Goal: Check status: Check status

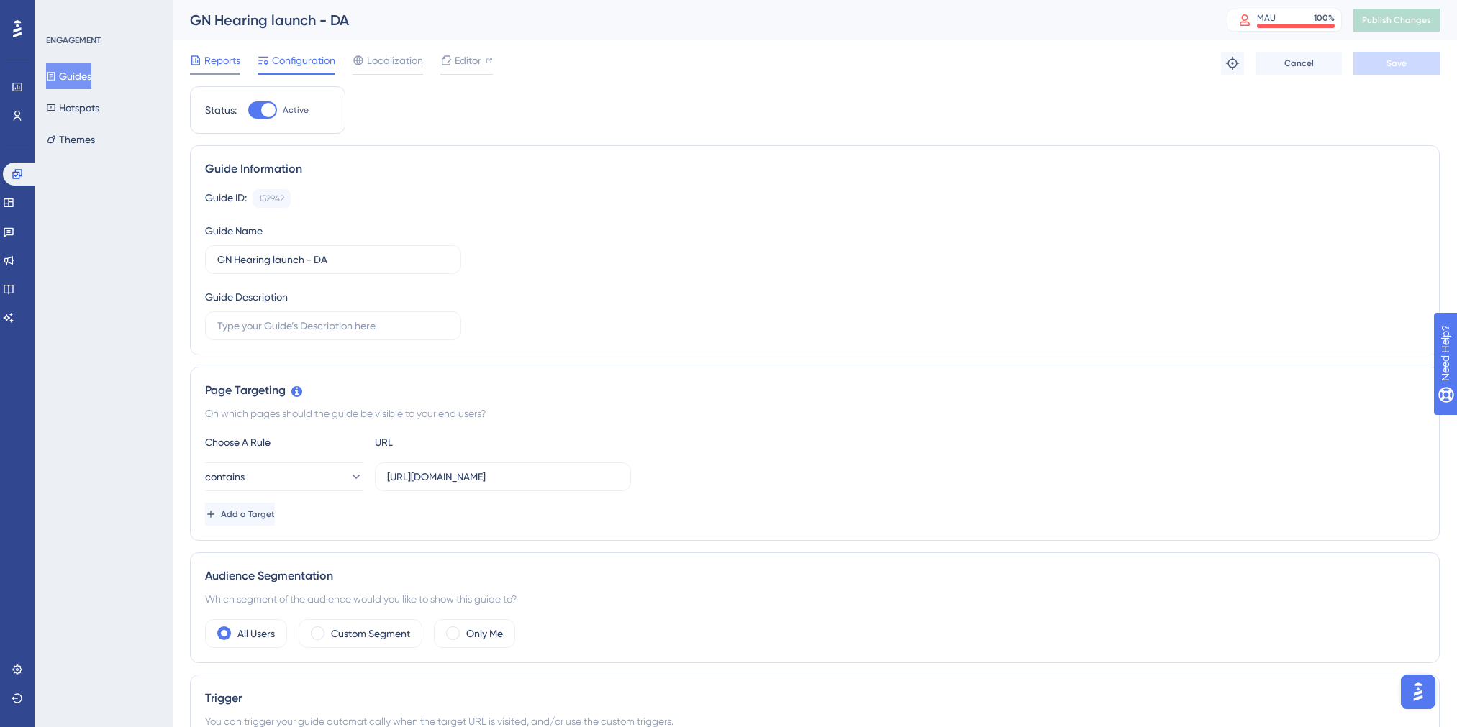
click at [223, 59] on span "Reports" at bounding box center [222, 60] width 36 height 17
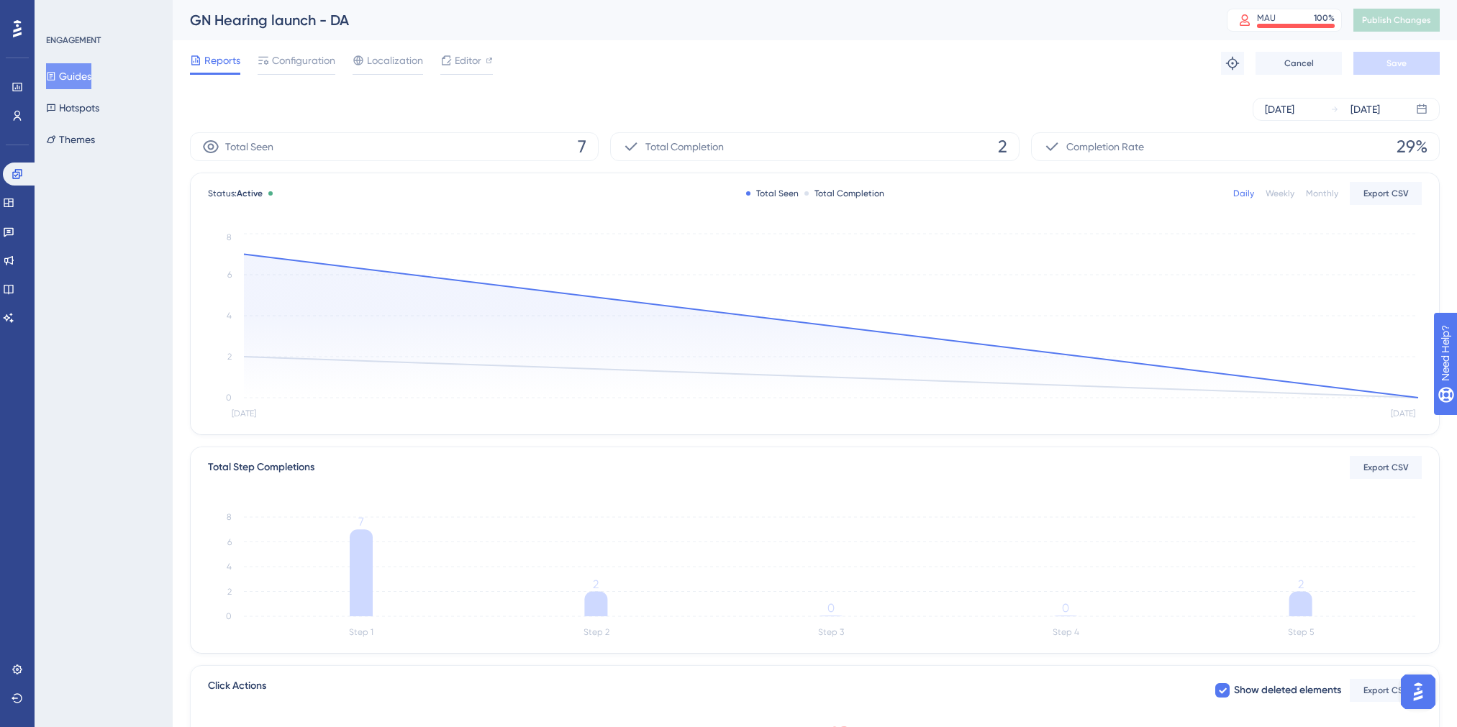
click at [91, 71] on button "Guides" at bounding box center [68, 76] width 45 height 26
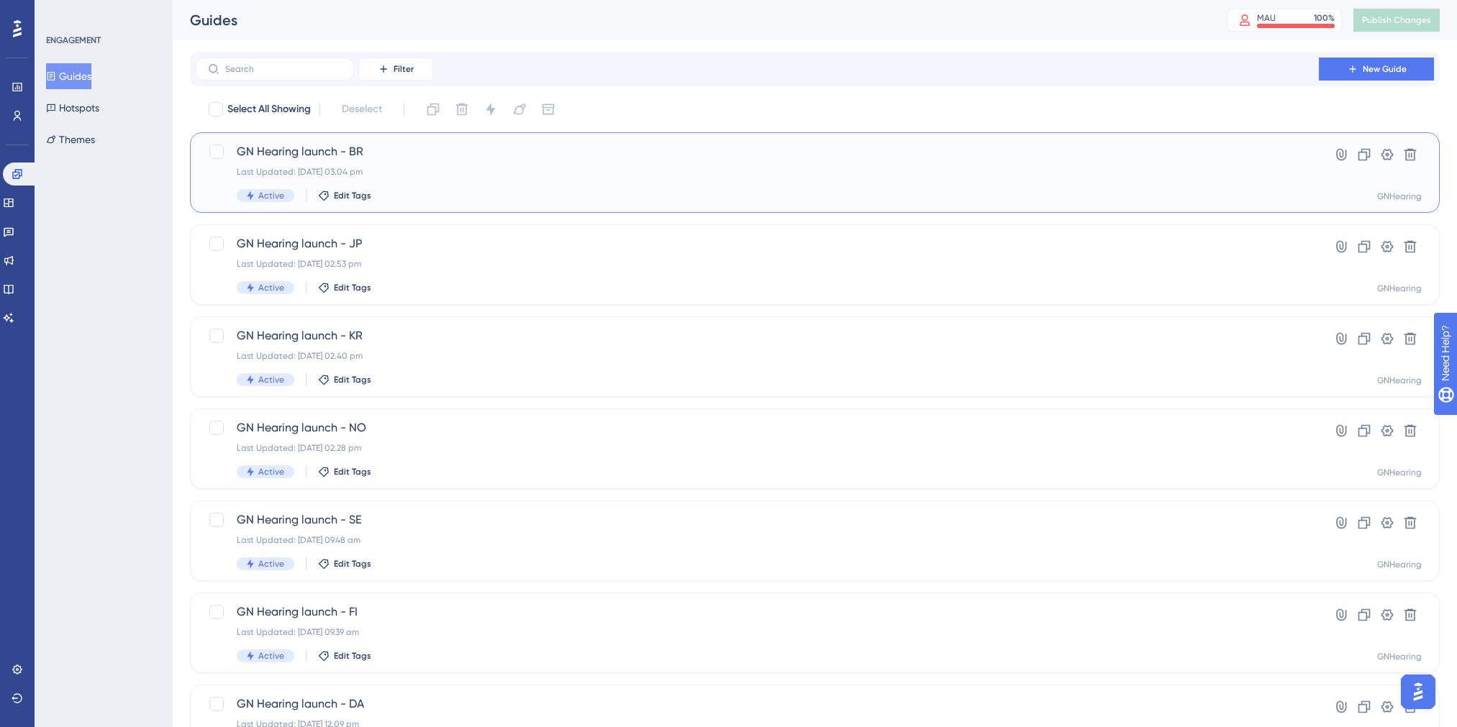
click at [329, 150] on span "GN Hearing launch - BR" at bounding box center [757, 151] width 1041 height 17
click at [319, 248] on span "GN Hearing launch - JP" at bounding box center [757, 243] width 1041 height 17
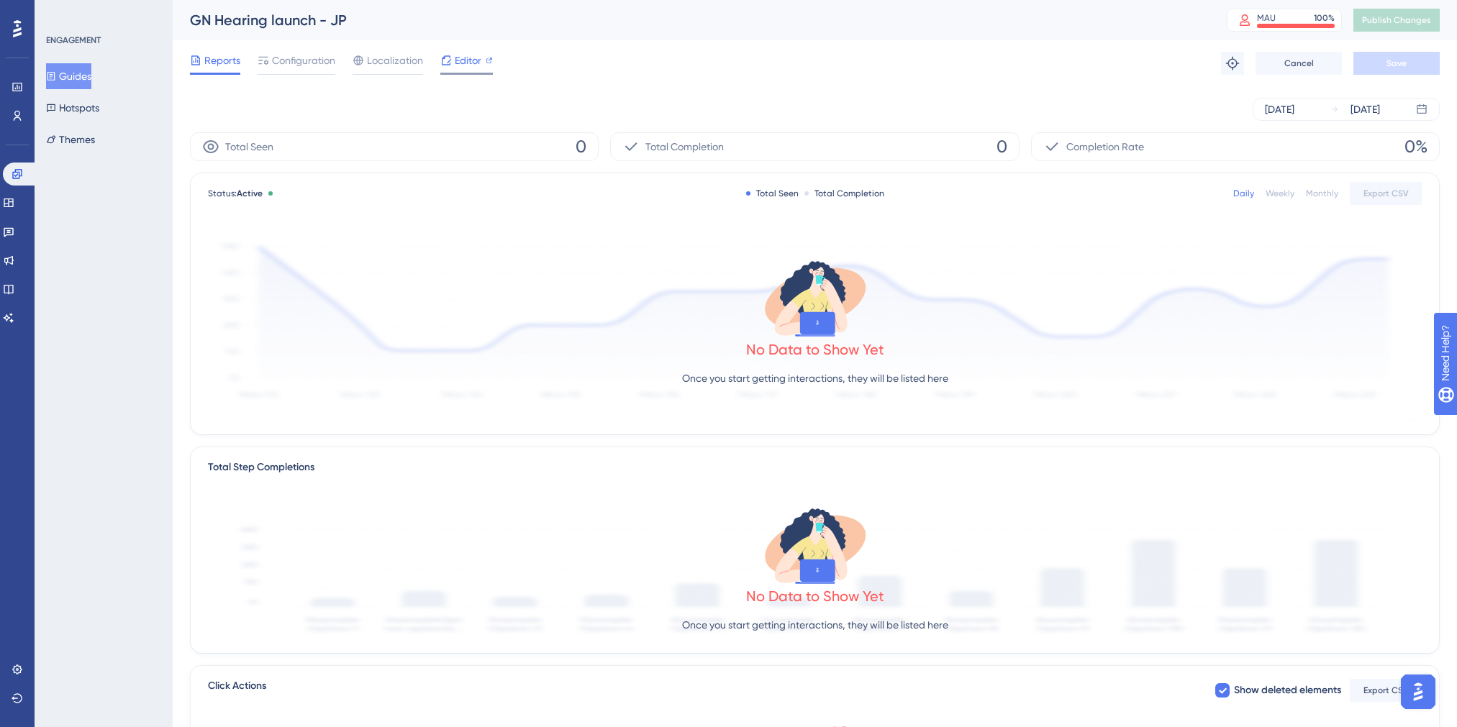
click at [463, 60] on span "Editor" at bounding box center [468, 60] width 27 height 17
